Goal: Navigation & Orientation: Find specific page/section

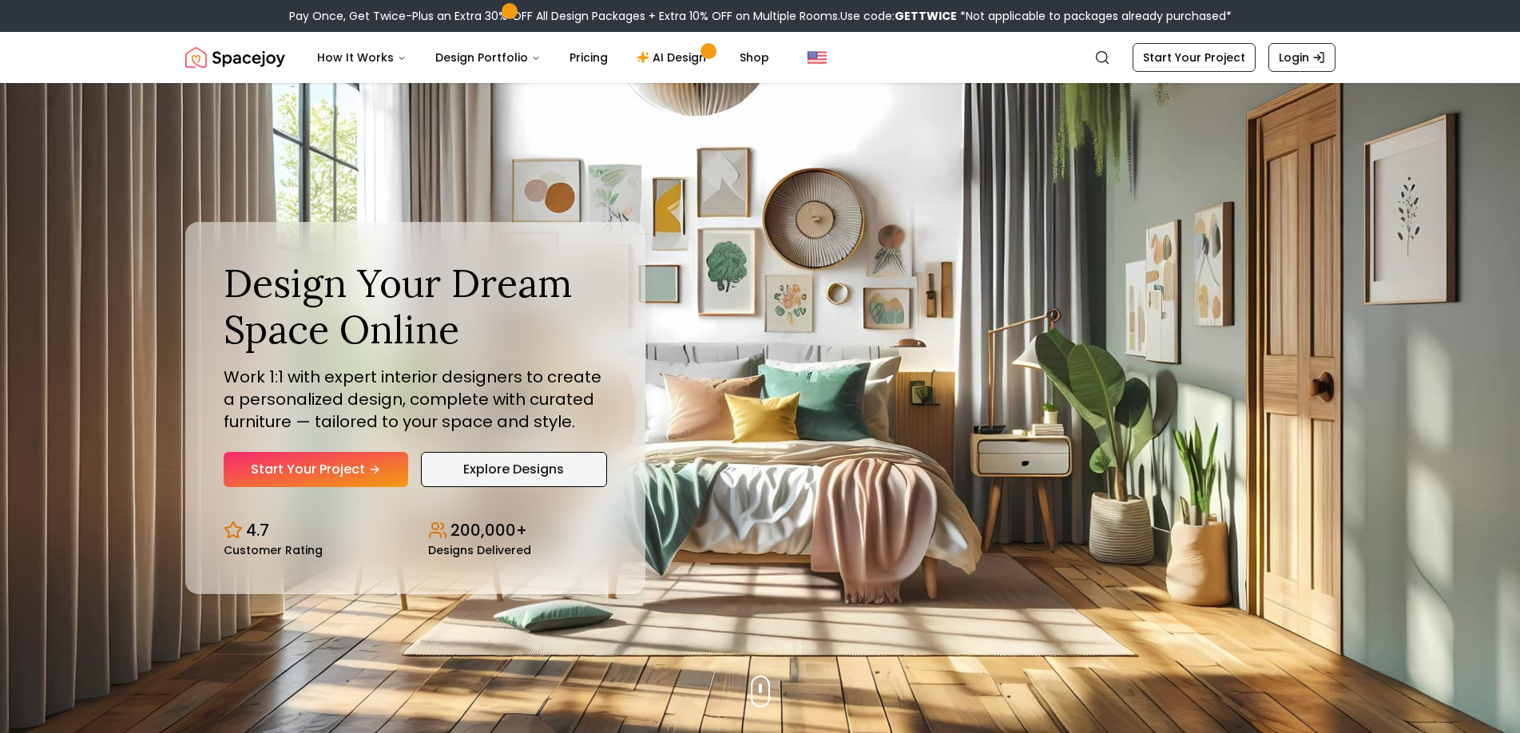
click at [498, 469] on link "Explore Designs" at bounding box center [514, 469] width 186 height 35
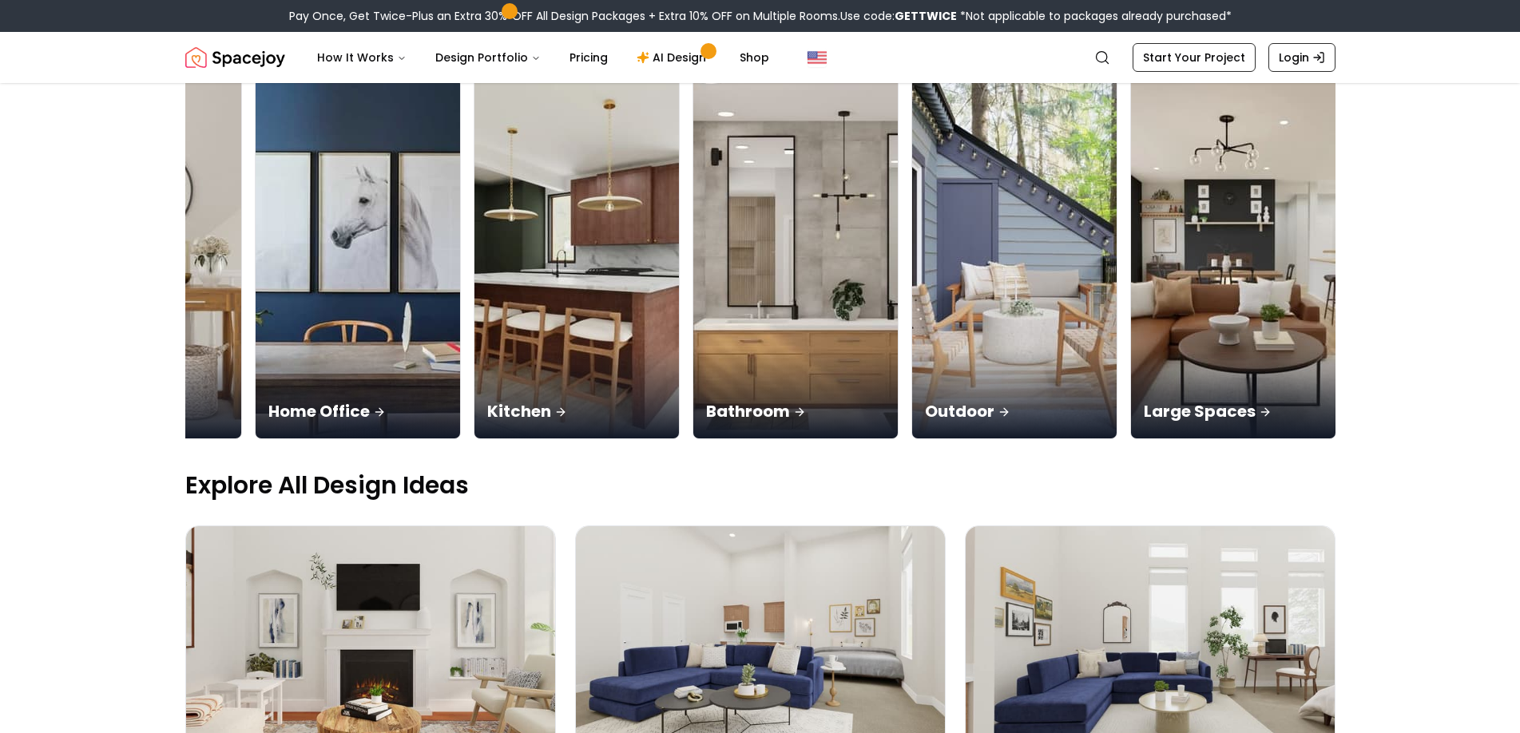
scroll to position [0, 1025]
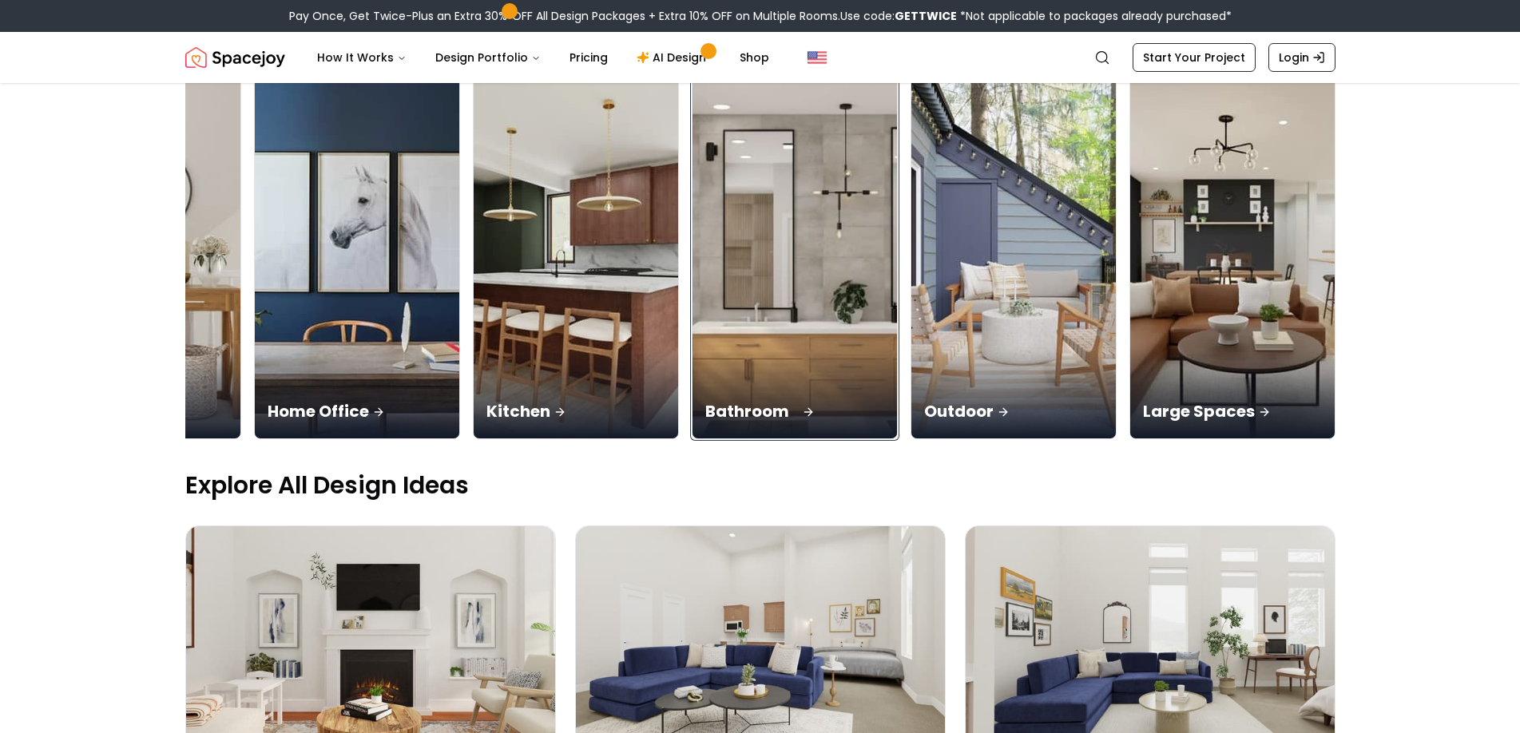
click at [784, 287] on img at bounding box center [794, 258] width 215 height 379
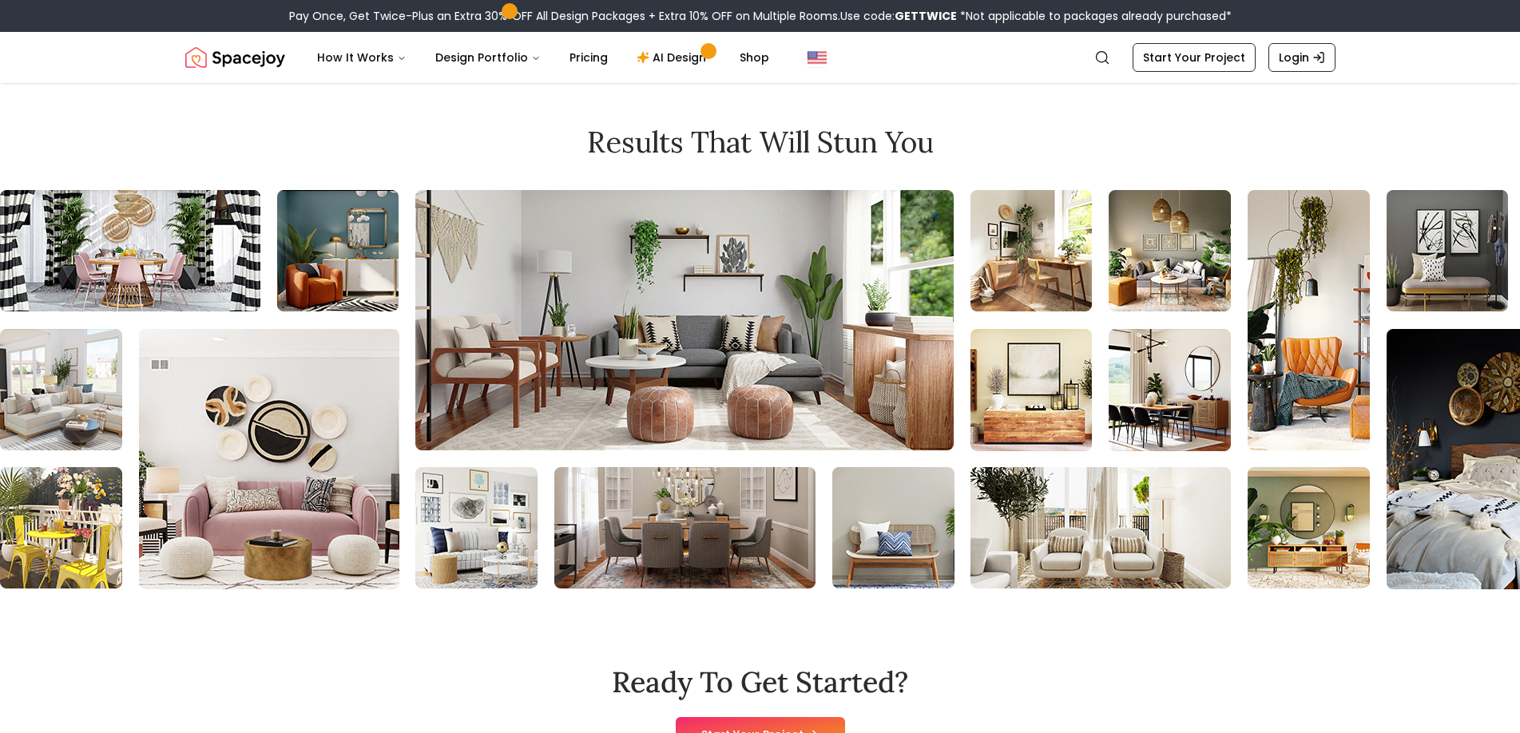
scroll to position [1437, 0]
